Goal: Check status

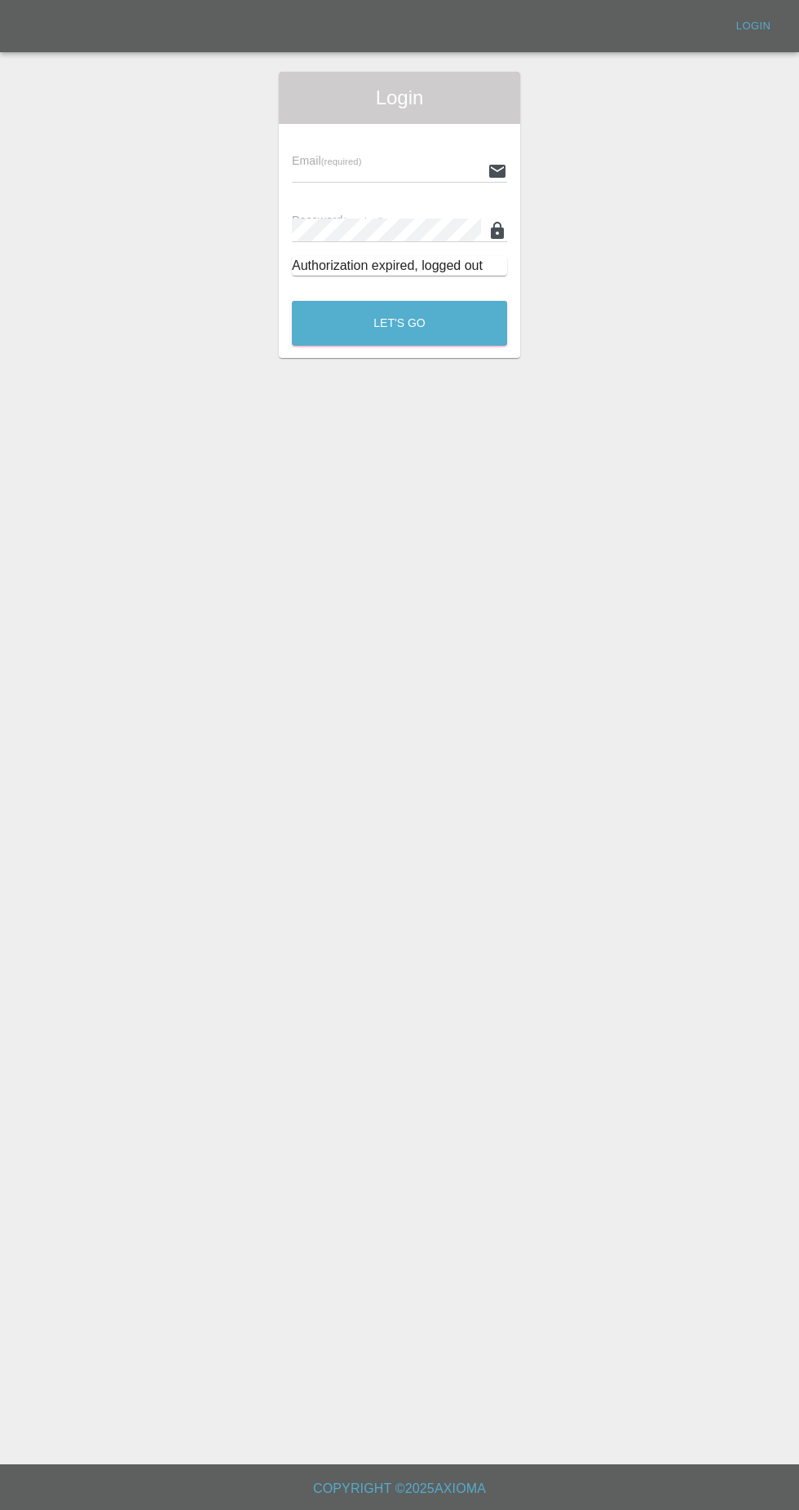
click at [360, 132] on div "Email (required) Password (required) Authorization expired, logged out" at bounding box center [399, 206] width 241 height 165
click at [314, 170] on input "text" at bounding box center [386, 171] width 189 height 24
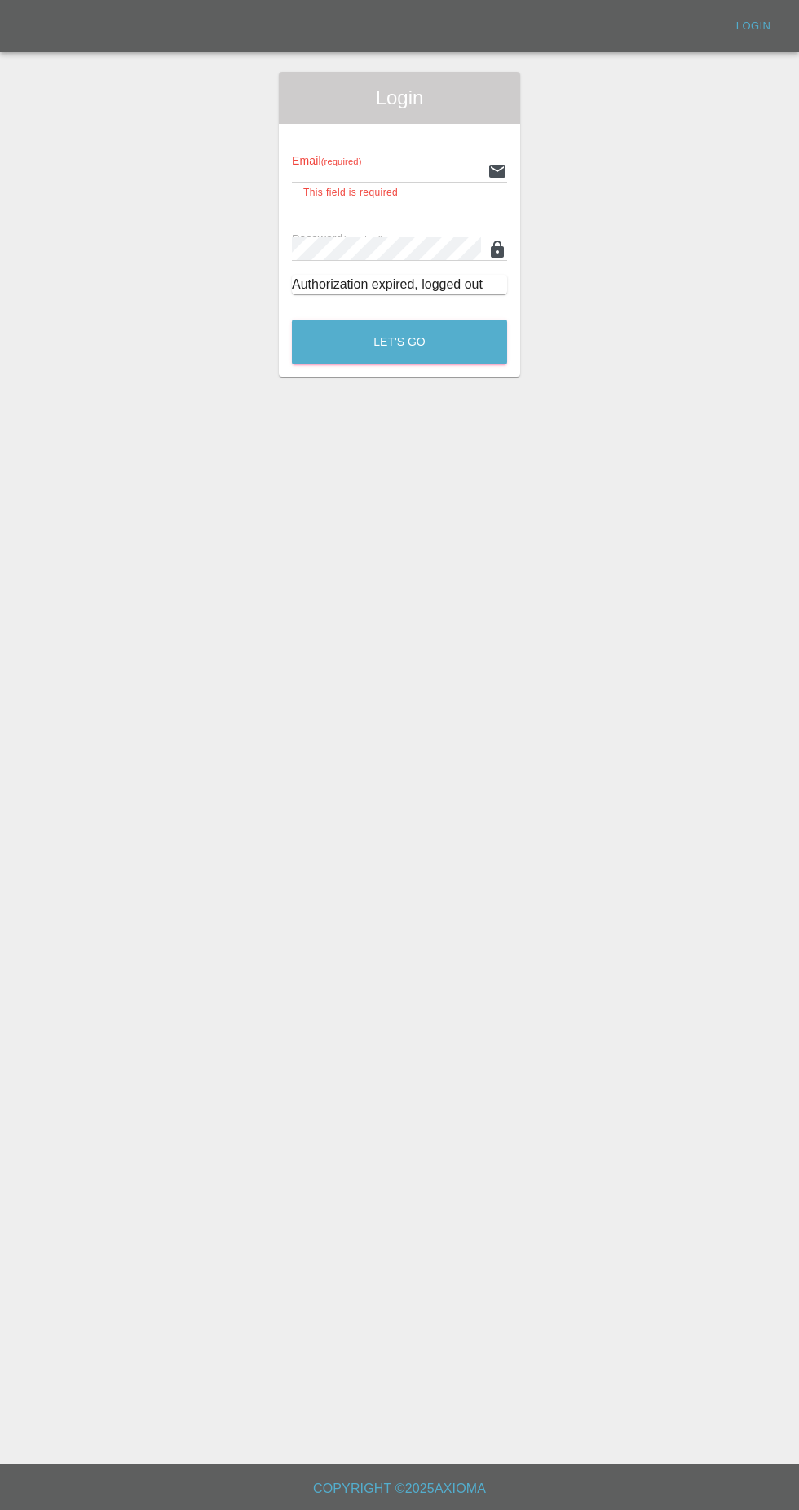
type input "[EMAIL_ADDRESS][DOMAIN_NAME]"
click at [292, 320] on button "Let's Go" at bounding box center [399, 342] width 215 height 45
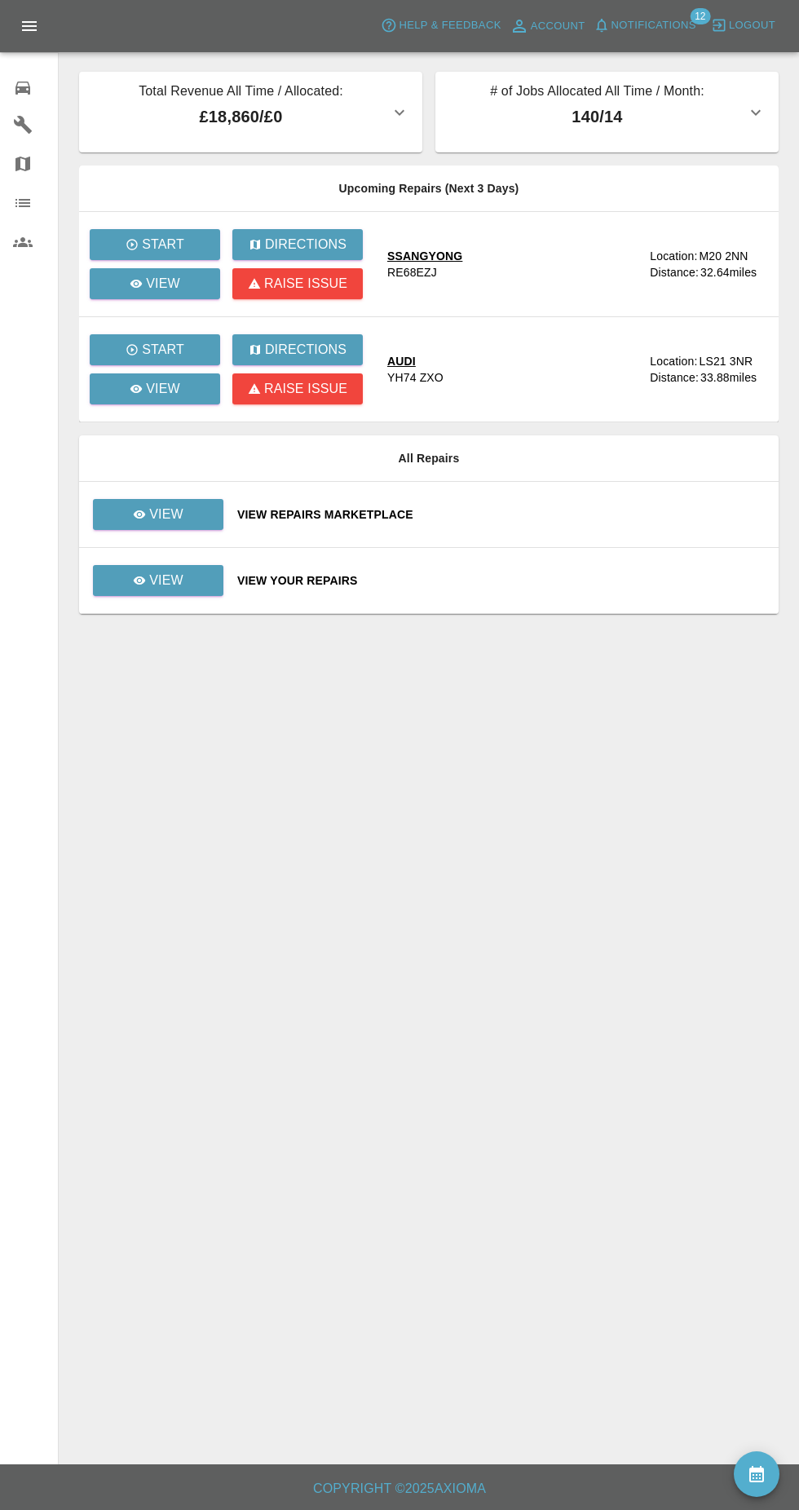
click at [679, 34] on span "Notifications" at bounding box center [653, 25] width 85 height 19
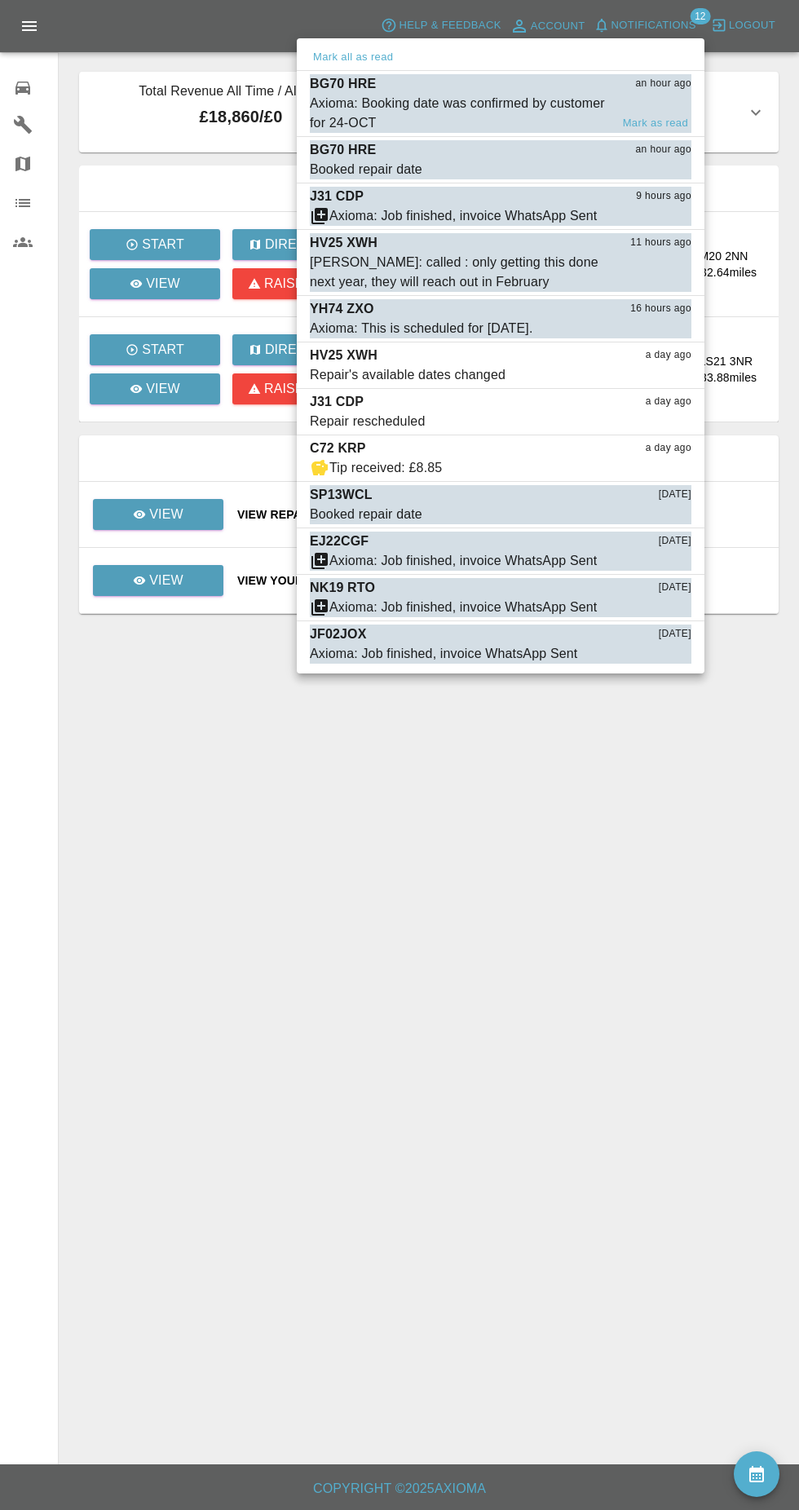
click at [549, 107] on div "Axioma: Booking date was confirmed by customer for 24-OCT" at bounding box center [460, 113] width 300 height 39
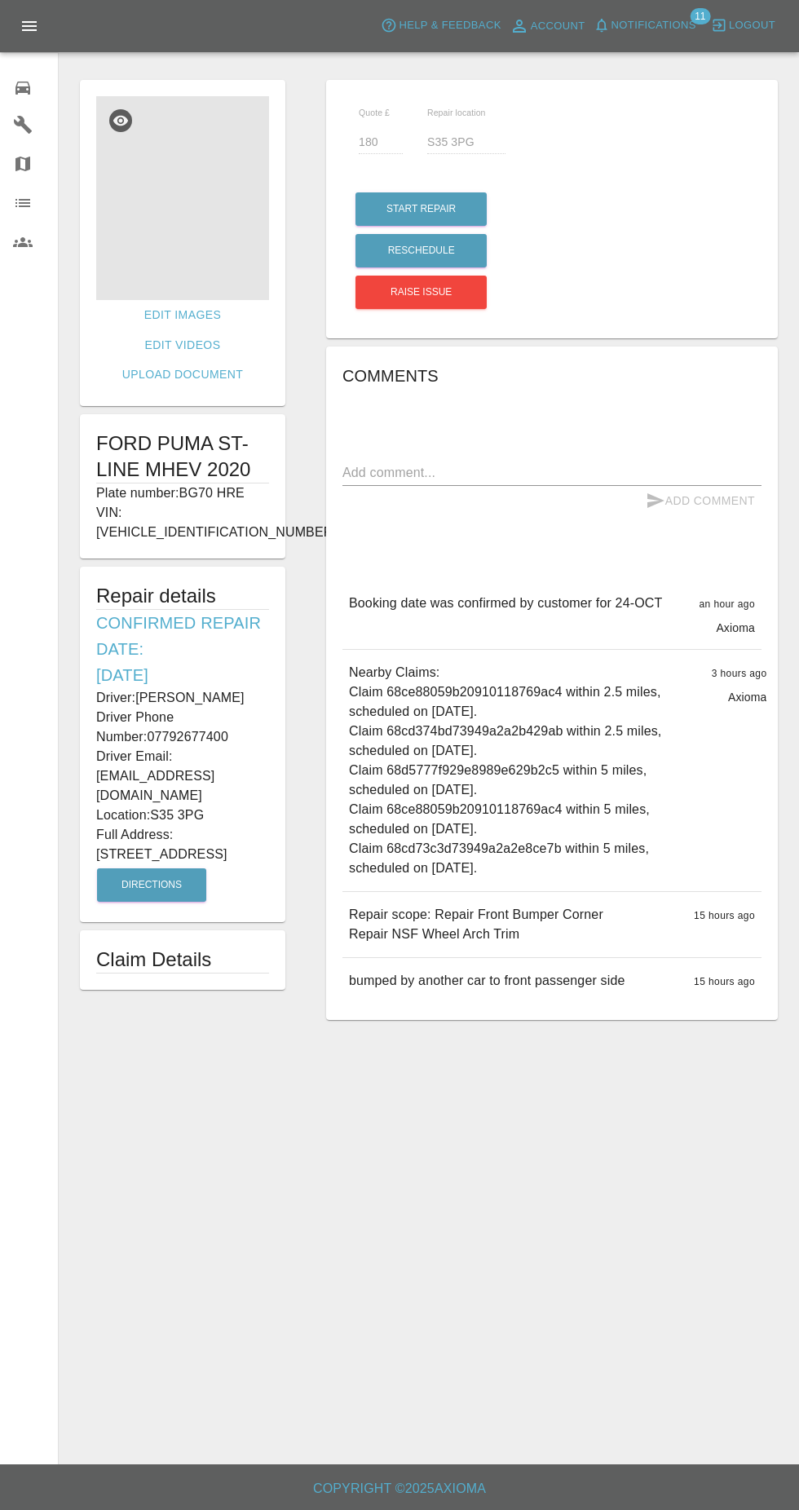
copy div "Driver: [PERSON_NAME] Driver Phone Number: 07792677400 Driver Email: [EMAIL_ADD…"
